Goal: Transaction & Acquisition: Purchase product/service

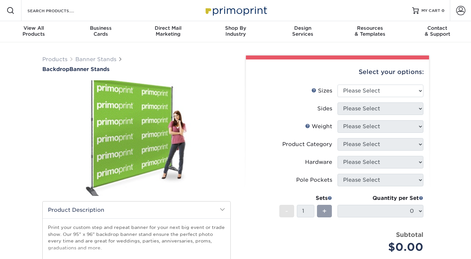
click at [361, 97] on li "Sizes Help Sizes Please Select 95" x 96"" at bounding box center [337, 94] width 172 height 18
click at [361, 94] on select "Please Select 95" x 96"" at bounding box center [380, 91] width 86 height 13
select select "95.00x96.00"
click at [337, 85] on select "Please Select 95" x 96"" at bounding box center [380, 91] width 86 height 13
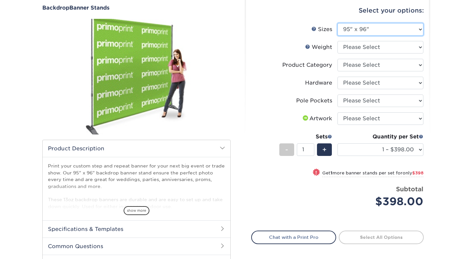
scroll to position [60, 0]
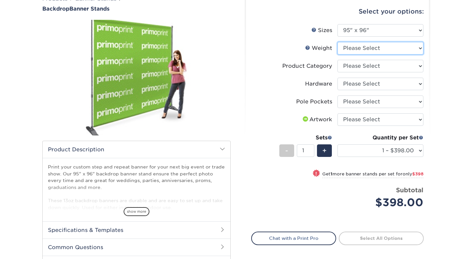
click at [380, 53] on select "Please Select 13OZOUTDOOR" at bounding box center [380, 48] width 86 height 13
select select "13OZOUTDOOR"
click at [337, 42] on select "Please Select 13OZOUTDOOR" at bounding box center [380, 48] width 86 height 13
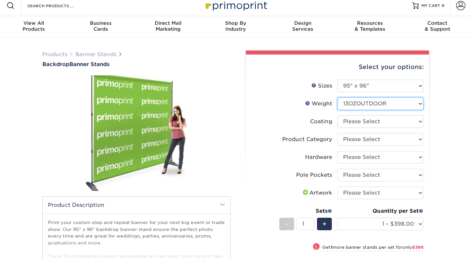
scroll to position [12, 0]
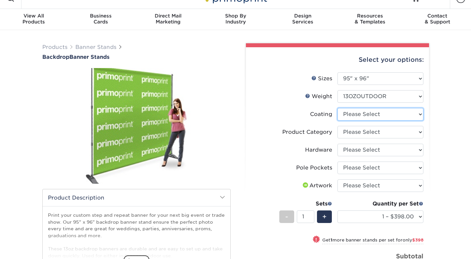
click at [346, 117] on select at bounding box center [380, 114] width 86 height 13
select select "3e7618de-abca-4bda-9f97-8b9129e913d8"
click at [337, 108] on select at bounding box center [380, 114] width 86 height 13
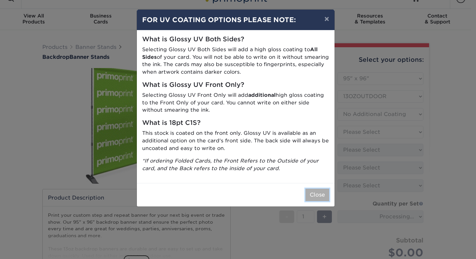
click at [319, 190] on button "Close" at bounding box center [317, 195] width 24 height 13
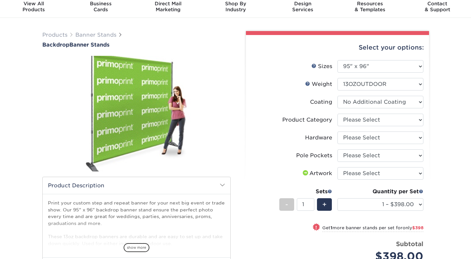
scroll to position [127, 0]
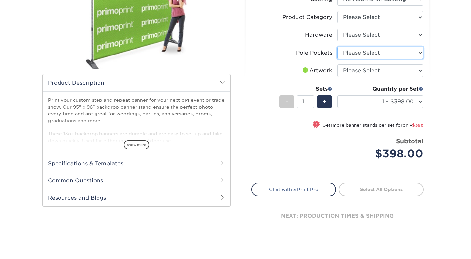
click at [385, 58] on select "Please Select Pole Pocket - 4 in. Top and Bottom" at bounding box center [380, 53] width 86 height 13
